Goal: Task Accomplishment & Management: Manage account settings

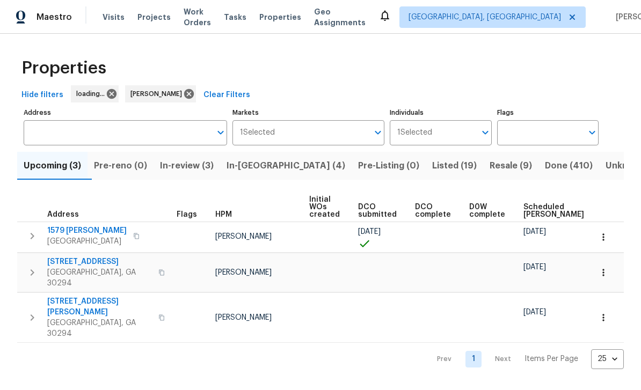
click at [193, 176] on button "In-review (3)" at bounding box center [187, 166] width 67 height 28
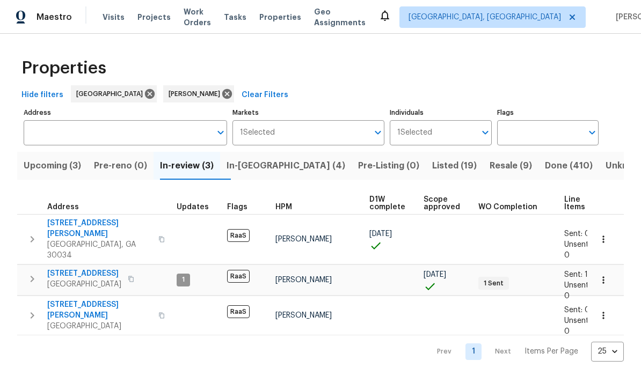
click at [284, 171] on span "In-reno (4)" at bounding box center [286, 165] width 119 height 15
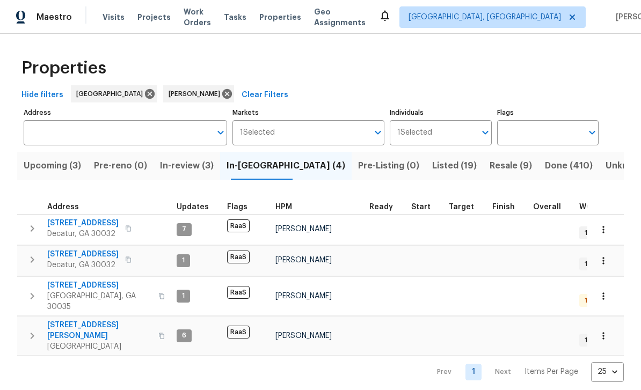
click at [65, 253] on span "2839 Long Way" at bounding box center [82, 254] width 71 height 11
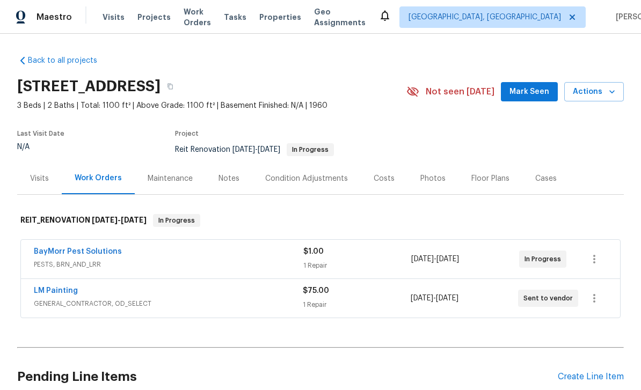
click at [55, 252] on link "BayMorr Pest Solutions" at bounding box center [78, 252] width 88 height 8
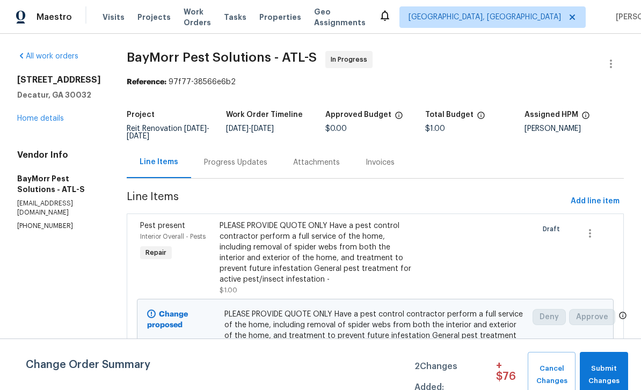
scroll to position [28, 0]
click at [211, 157] on div "Progress Updates" at bounding box center [235, 162] width 63 height 11
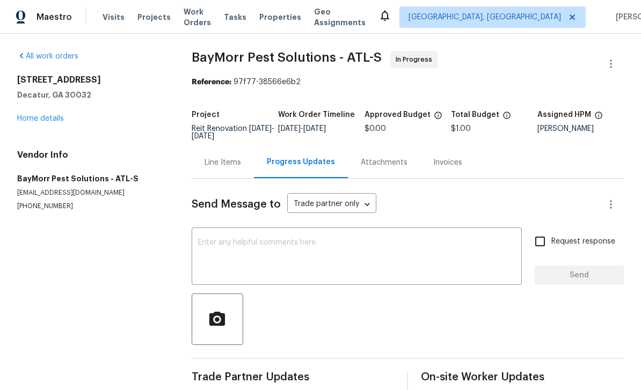
click at [223, 147] on div "Line Items" at bounding box center [223, 163] width 62 height 32
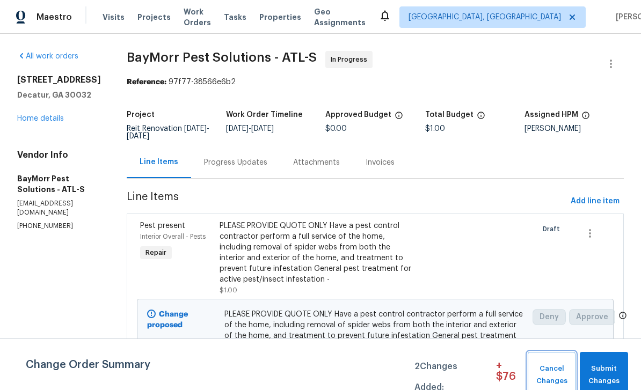
click at [560, 373] on span "Cancel Changes" at bounding box center [551, 375] width 37 height 25
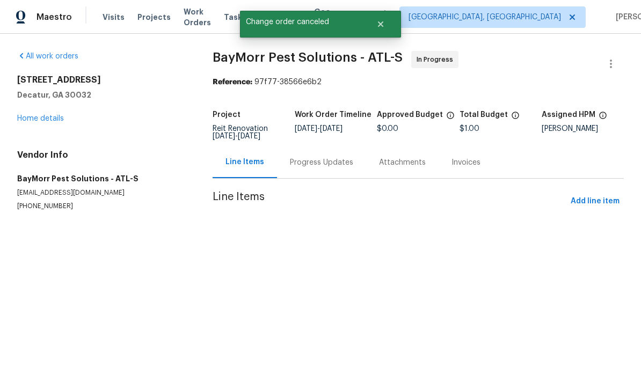
scroll to position [0, 0]
click at [41, 121] on link "Home details" at bounding box center [40, 119] width 47 height 8
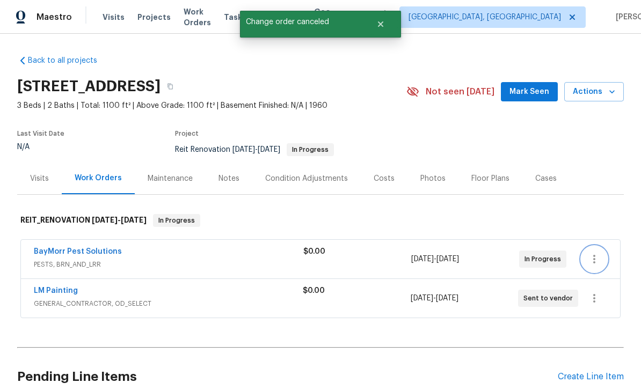
click at [594, 257] on icon "button" at bounding box center [594, 259] width 2 height 9
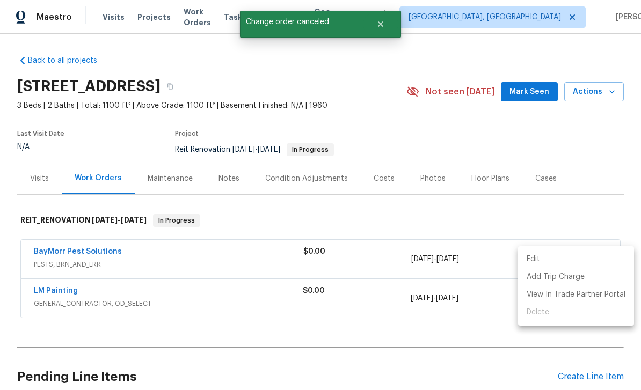
click at [589, 202] on div at bounding box center [320, 195] width 641 height 390
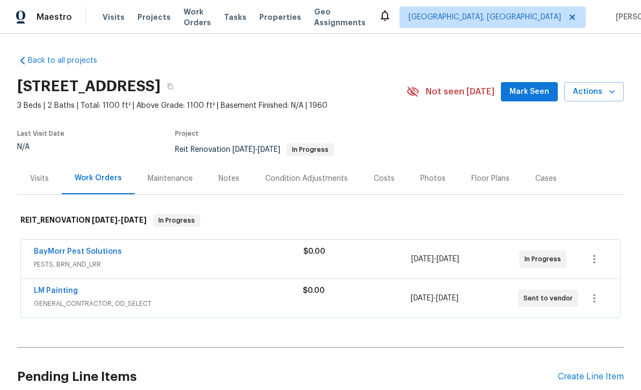
click at [54, 288] on link "LM Painting" at bounding box center [56, 291] width 44 height 8
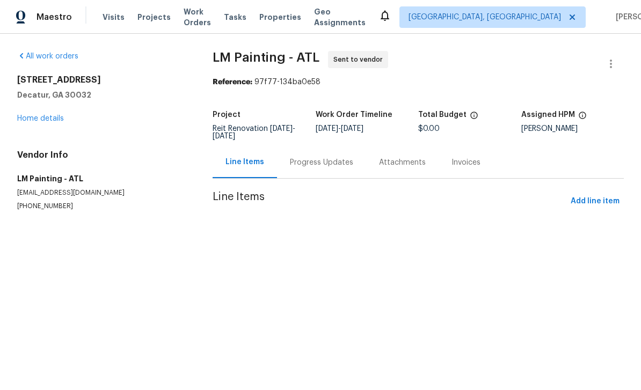
click at [41, 116] on link "Home details" at bounding box center [40, 119] width 47 height 8
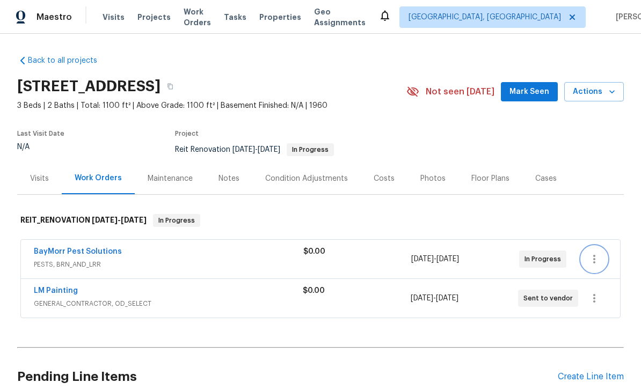
click at [599, 256] on icon "button" at bounding box center [594, 259] width 13 height 13
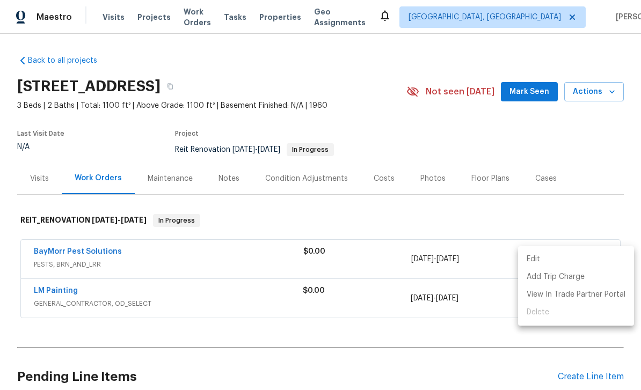
click at [594, 209] on div at bounding box center [320, 195] width 641 height 390
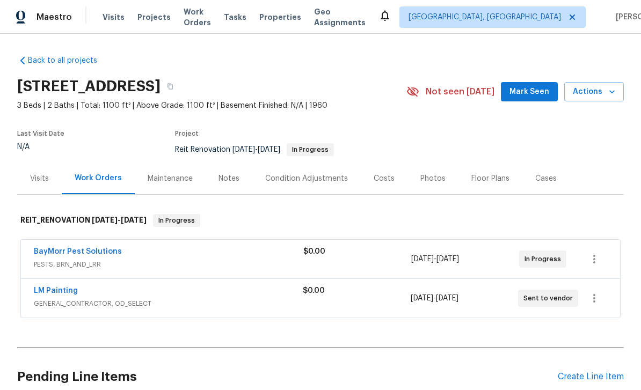
click at [52, 294] on link "LM Painting" at bounding box center [56, 291] width 44 height 8
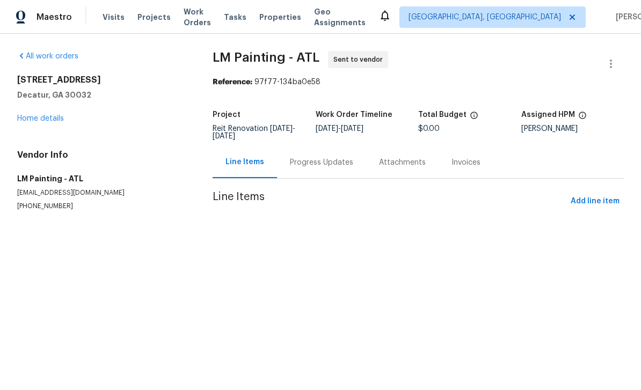
click at [42, 118] on link "Home details" at bounding box center [40, 119] width 47 height 8
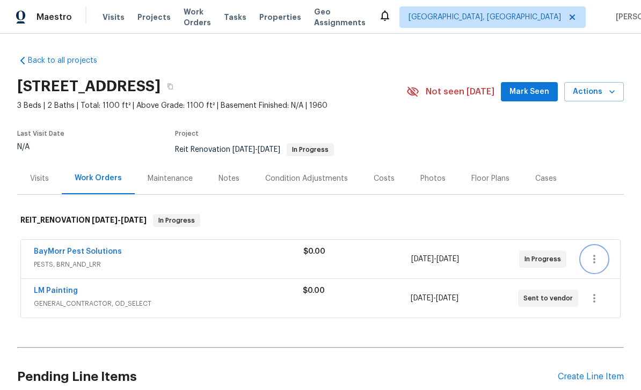
click at [600, 256] on icon "button" at bounding box center [594, 259] width 13 height 13
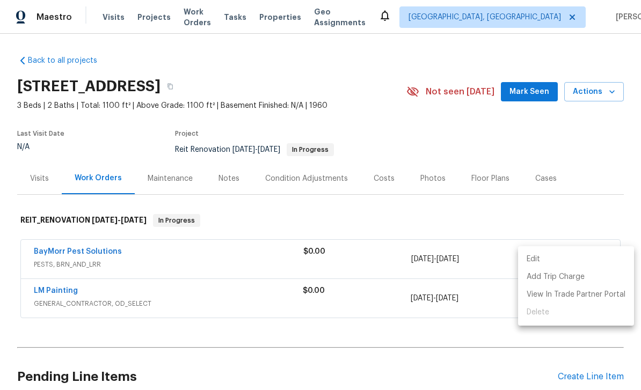
click at [565, 214] on div at bounding box center [320, 195] width 641 height 390
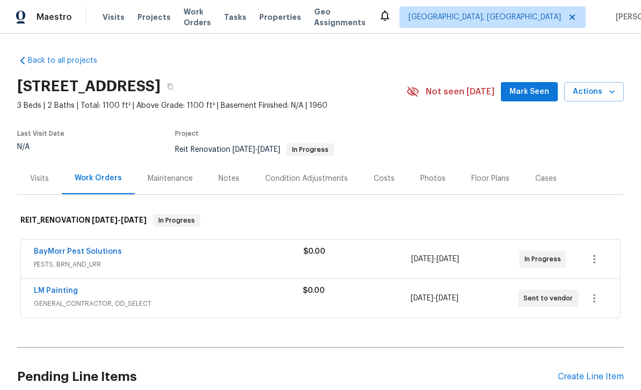
click at [53, 248] on link "BayMorr Pest Solutions" at bounding box center [78, 252] width 88 height 8
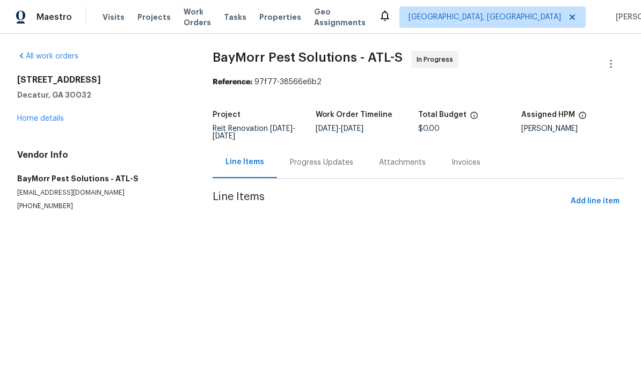
click at [41, 111] on div "2839 Long Way Decatur, GA 30032 Home details" at bounding box center [102, 99] width 170 height 49
click at [40, 115] on link "Home details" at bounding box center [40, 119] width 47 height 8
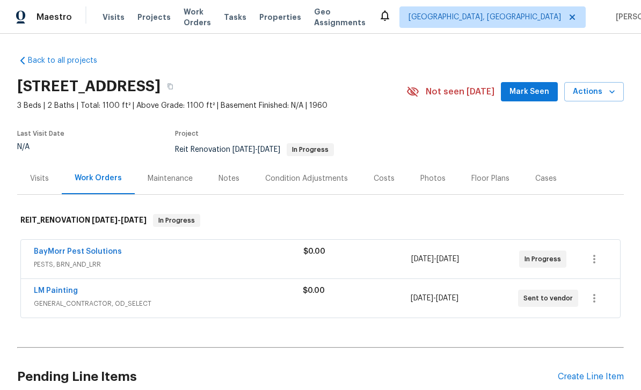
click at [49, 293] on link "LM Painting" at bounding box center [56, 291] width 44 height 8
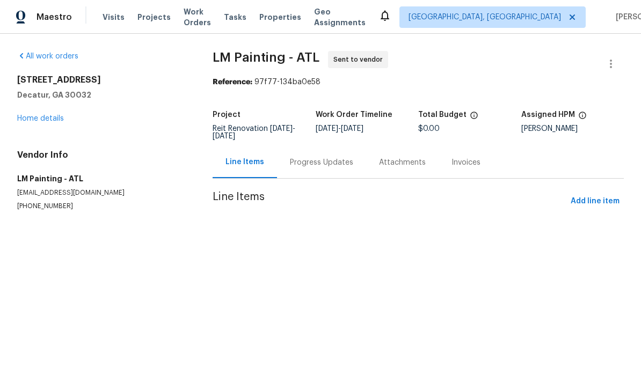
click at [37, 116] on link "Home details" at bounding box center [40, 119] width 47 height 8
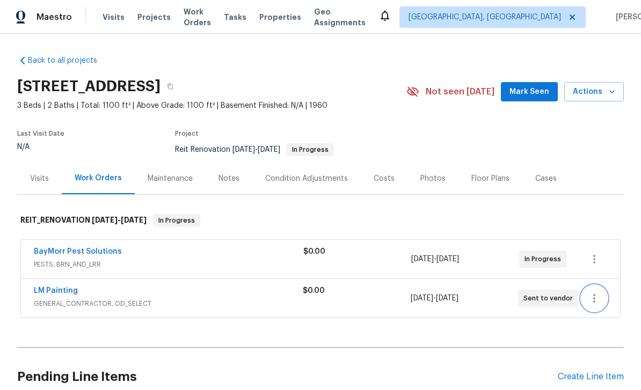
click at [596, 299] on icon "button" at bounding box center [594, 298] width 2 height 9
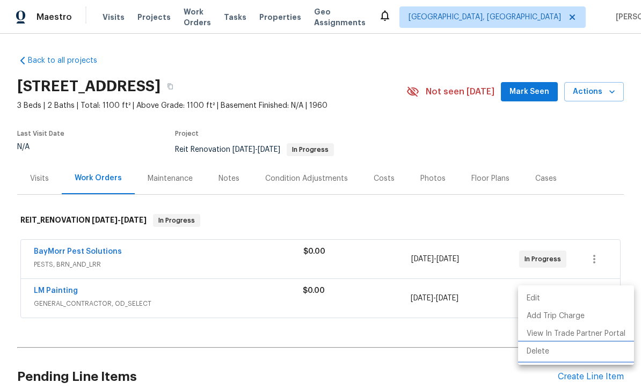
click at [547, 353] on li "Delete" at bounding box center [576, 352] width 116 height 18
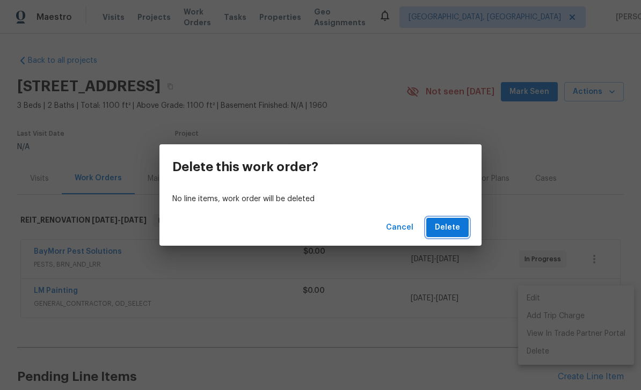
click at [455, 227] on span "Delete" at bounding box center [447, 227] width 25 height 13
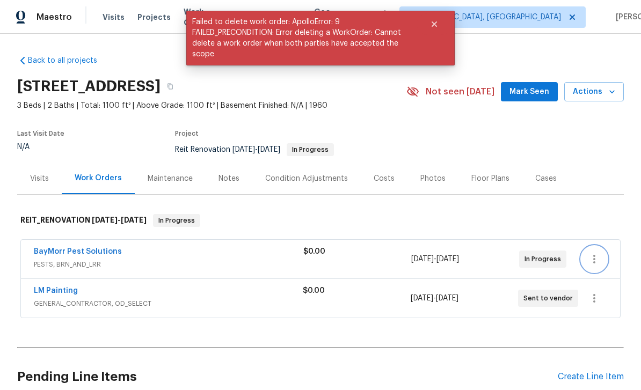
click at [594, 261] on icon "button" at bounding box center [594, 259] width 13 height 13
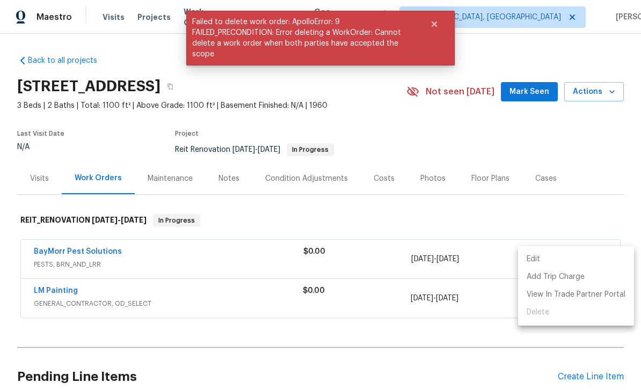
click at [564, 191] on div at bounding box center [320, 195] width 641 height 390
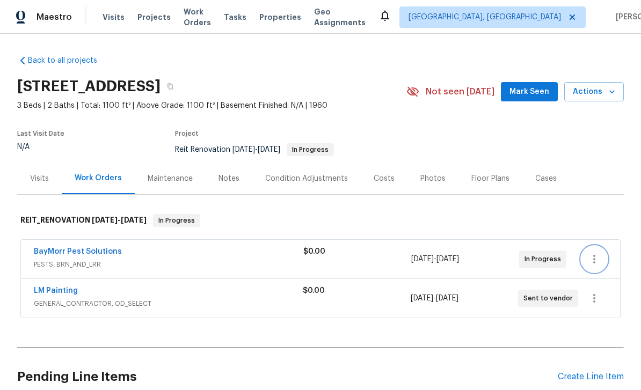
click at [596, 262] on icon "button" at bounding box center [594, 259] width 13 height 13
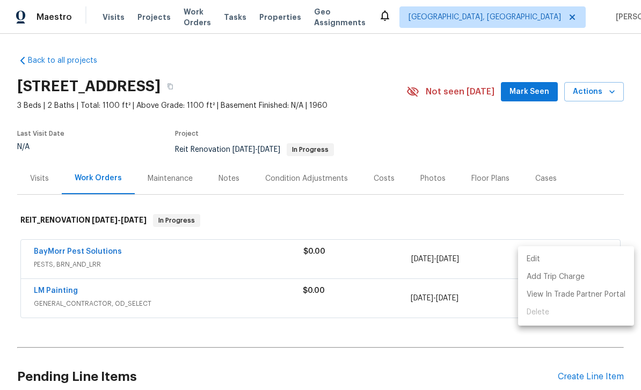
click at [573, 213] on div at bounding box center [320, 195] width 641 height 390
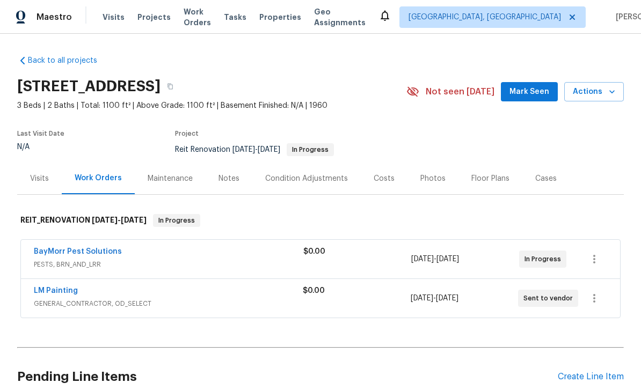
click at [607, 93] on icon "button" at bounding box center [612, 91] width 11 height 11
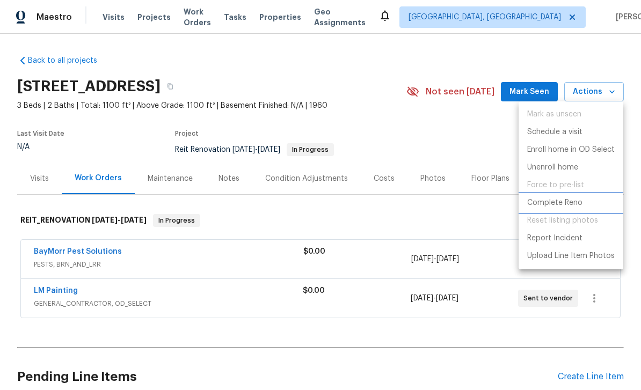
click at [583, 203] on li "Complete Reno" at bounding box center [571, 203] width 105 height 18
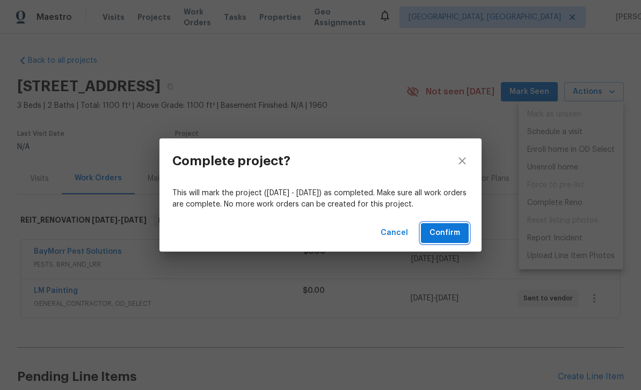
click at [449, 235] on span "Confirm" at bounding box center [445, 233] width 31 height 13
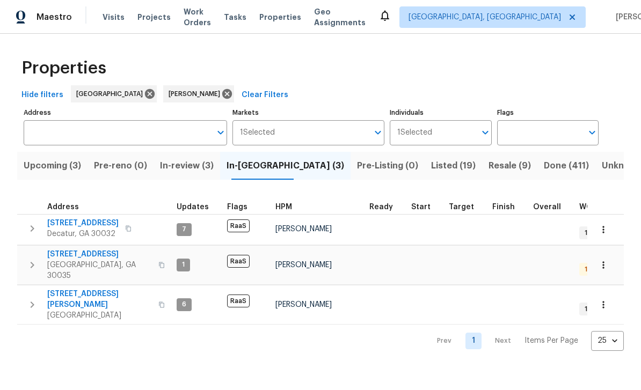
click at [201, 165] on span "In-review (3)" at bounding box center [187, 165] width 54 height 15
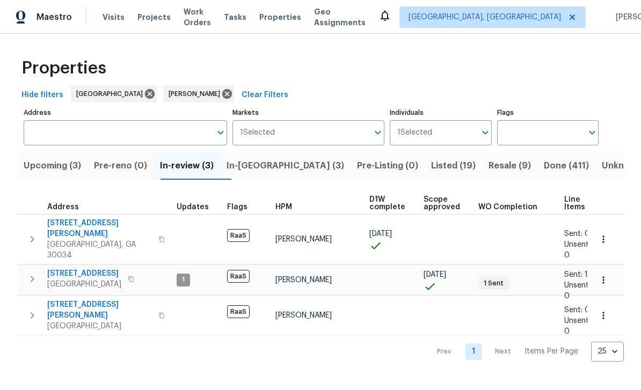
click at [64, 269] on span "[STREET_ADDRESS]" at bounding box center [84, 274] width 74 height 11
click at [62, 135] on input "Address" at bounding box center [117, 132] width 187 height 25
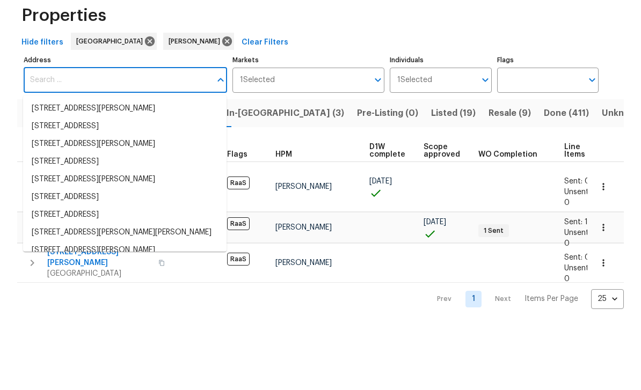
click at [61, 120] on input "Address" at bounding box center [117, 132] width 187 height 25
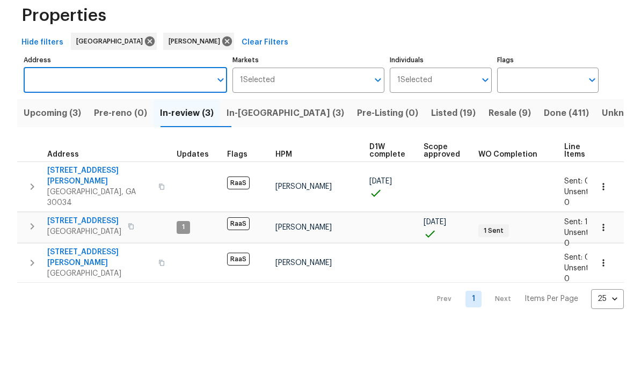
paste input "[STREET_ADDRESS]"
type input "[STREET_ADDRESS]"
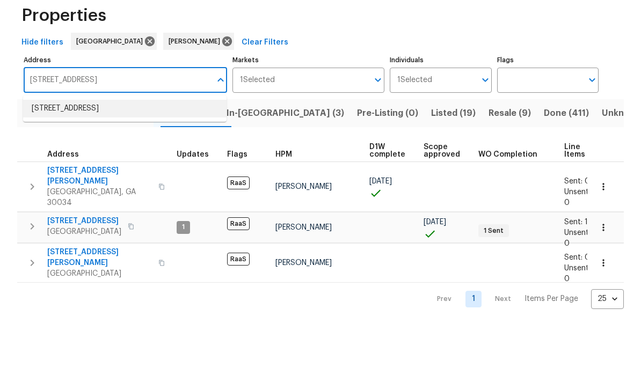
click at [50, 153] on li "3508 Sweetgum Ln Decatur GA 30032" at bounding box center [125, 162] width 204 height 18
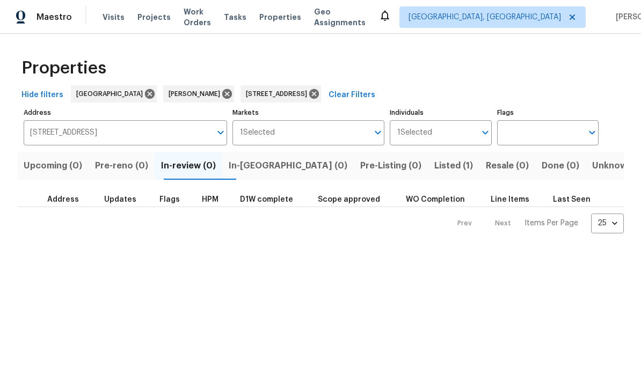
click at [434, 169] on span "Listed (1)" at bounding box center [453, 165] width 39 height 15
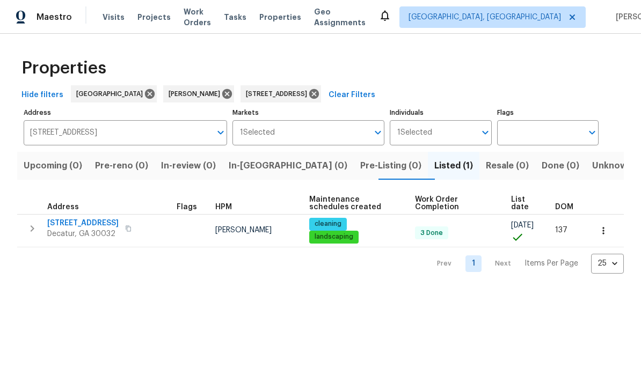
click at [66, 221] on span "[STREET_ADDRESS]" at bounding box center [82, 223] width 71 height 11
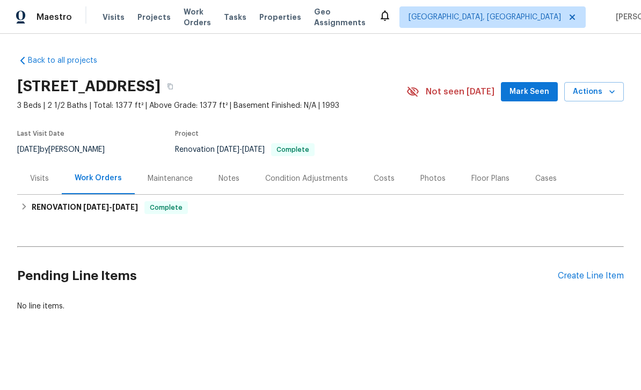
click at [432, 179] on div "Photos" at bounding box center [432, 178] width 25 height 11
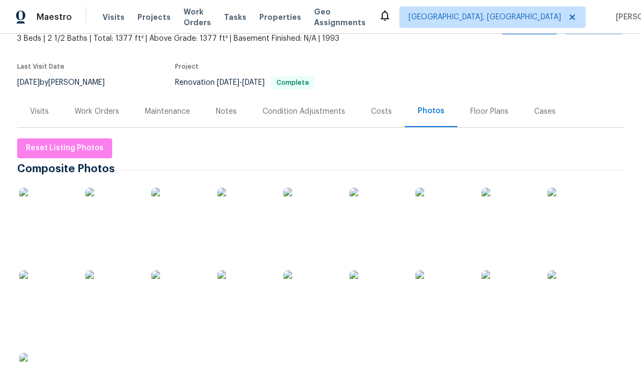
scroll to position [66, 0]
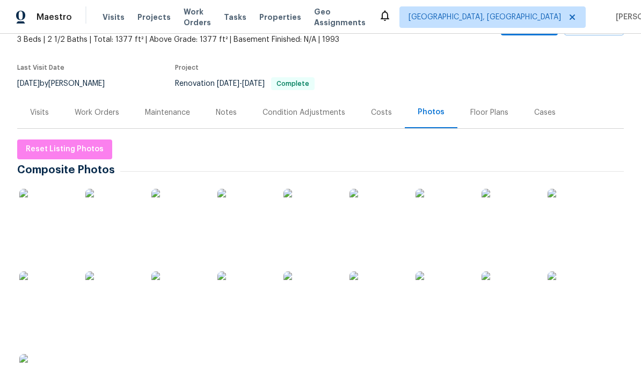
click at [49, 216] on img at bounding box center [46, 216] width 54 height 54
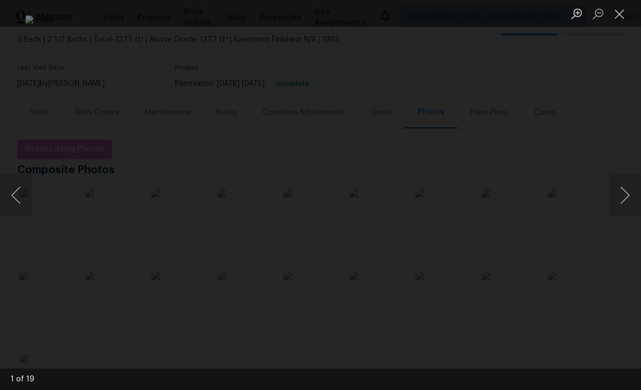
click at [623, 195] on button "Next image" at bounding box center [625, 195] width 32 height 43
click at [623, 194] on button "Next image" at bounding box center [625, 195] width 32 height 43
click at [626, 194] on button "Next image" at bounding box center [625, 195] width 32 height 43
click at [626, 196] on button "Next image" at bounding box center [625, 195] width 32 height 43
click at [627, 198] on button "Next image" at bounding box center [625, 195] width 32 height 43
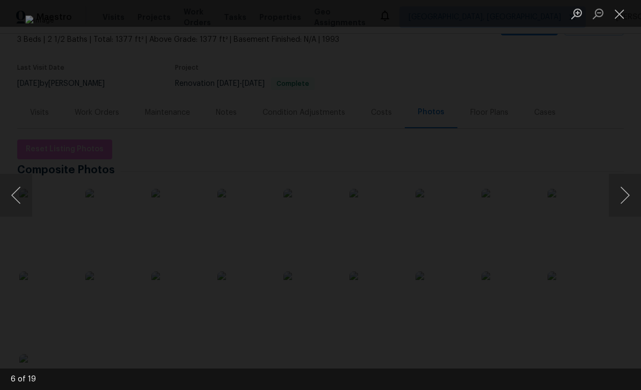
click at [624, 199] on button "Next image" at bounding box center [625, 195] width 32 height 43
click at [625, 198] on button "Next image" at bounding box center [625, 195] width 32 height 43
click at [626, 195] on button "Next image" at bounding box center [625, 195] width 32 height 43
click at [622, 196] on button "Next image" at bounding box center [625, 195] width 32 height 43
click at [625, 198] on button "Next image" at bounding box center [625, 195] width 32 height 43
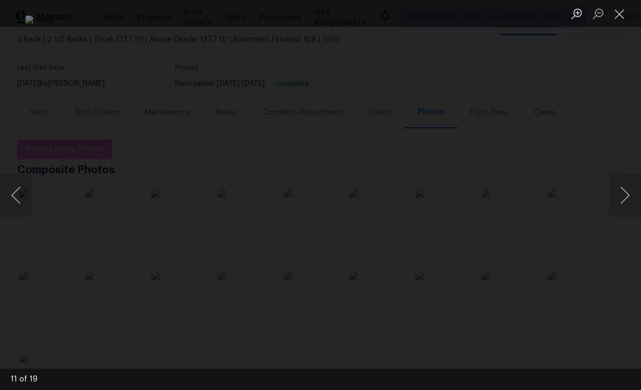
click at [626, 198] on button "Next image" at bounding box center [625, 195] width 32 height 43
click at [628, 199] on button "Next image" at bounding box center [625, 195] width 32 height 43
click at [628, 198] on button "Next image" at bounding box center [625, 195] width 32 height 43
click at [625, 199] on button "Next image" at bounding box center [625, 195] width 32 height 43
click at [19, 190] on button "Previous image" at bounding box center [16, 195] width 32 height 43
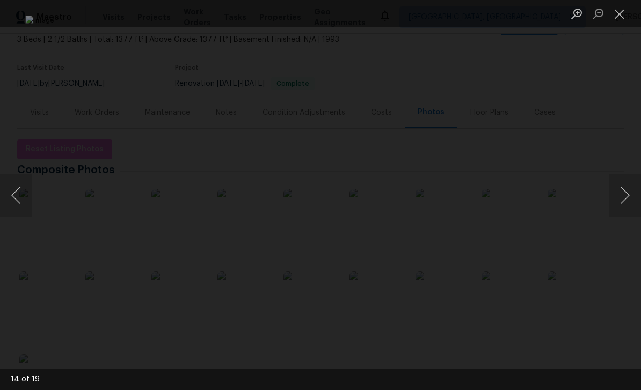
click at [13, 191] on button "Previous image" at bounding box center [16, 195] width 32 height 43
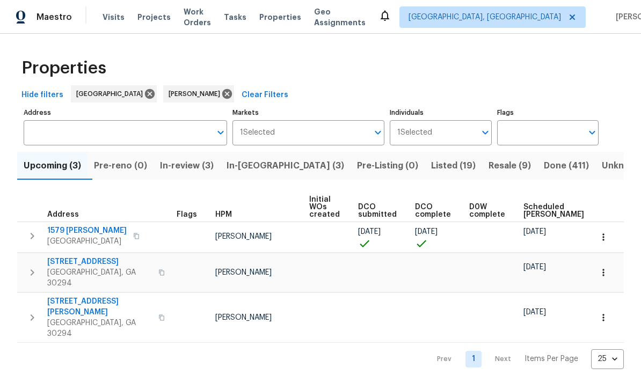
click at [143, 164] on span "Pre-reno (0)" at bounding box center [120, 165] width 53 height 15
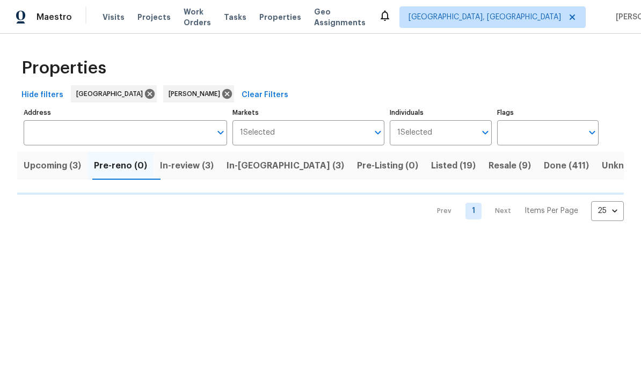
click at [204, 170] on span "In-review (3)" at bounding box center [187, 165] width 54 height 15
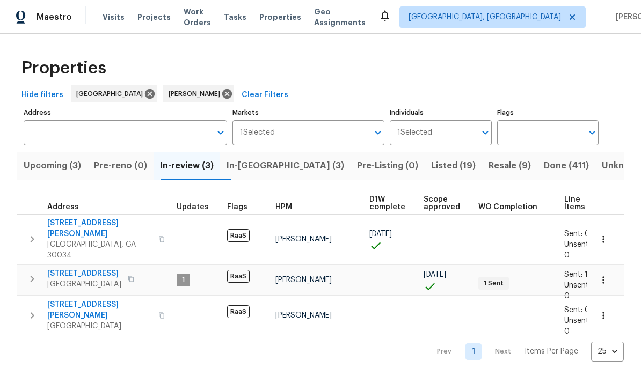
click at [109, 300] on span "5404 Biffle Downs Rd" at bounding box center [99, 310] width 105 height 21
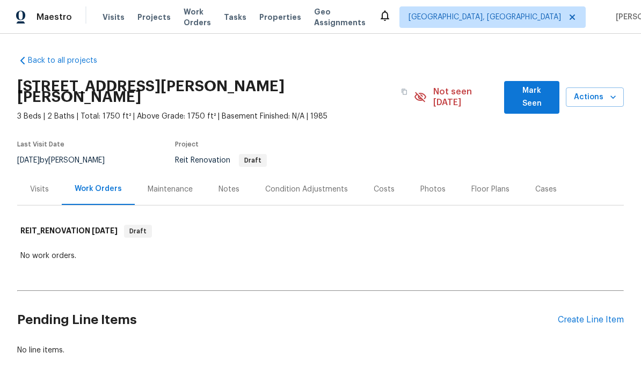
click at [614, 92] on icon "button" at bounding box center [613, 97] width 11 height 11
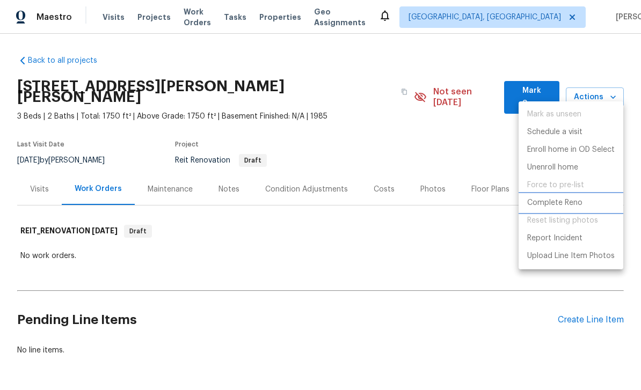
click at [575, 207] on p "Complete Reno" at bounding box center [554, 203] width 55 height 11
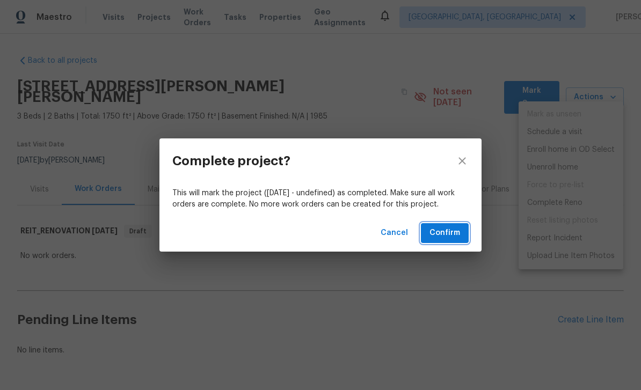
click at [461, 235] on button "Confirm" at bounding box center [445, 233] width 48 height 20
